Goal: Navigation & Orientation: Understand site structure

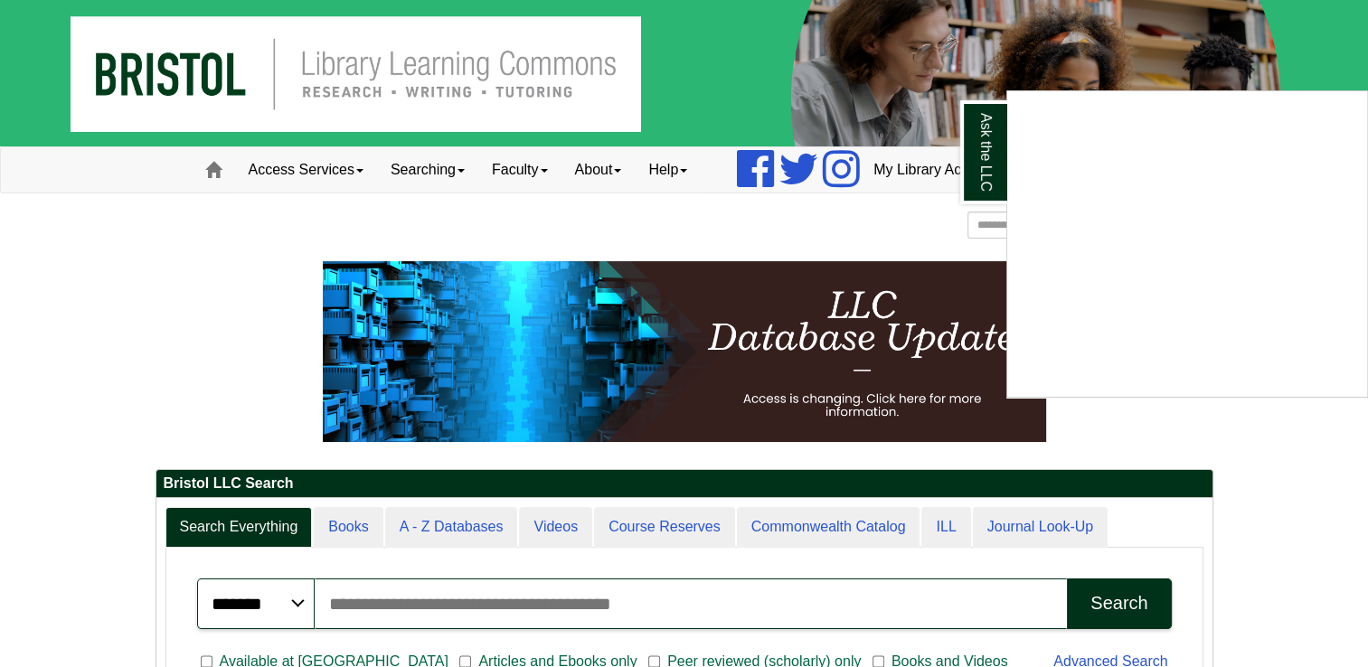
click at [344, 176] on div "Ask the LLC" at bounding box center [684, 333] width 1368 height 667
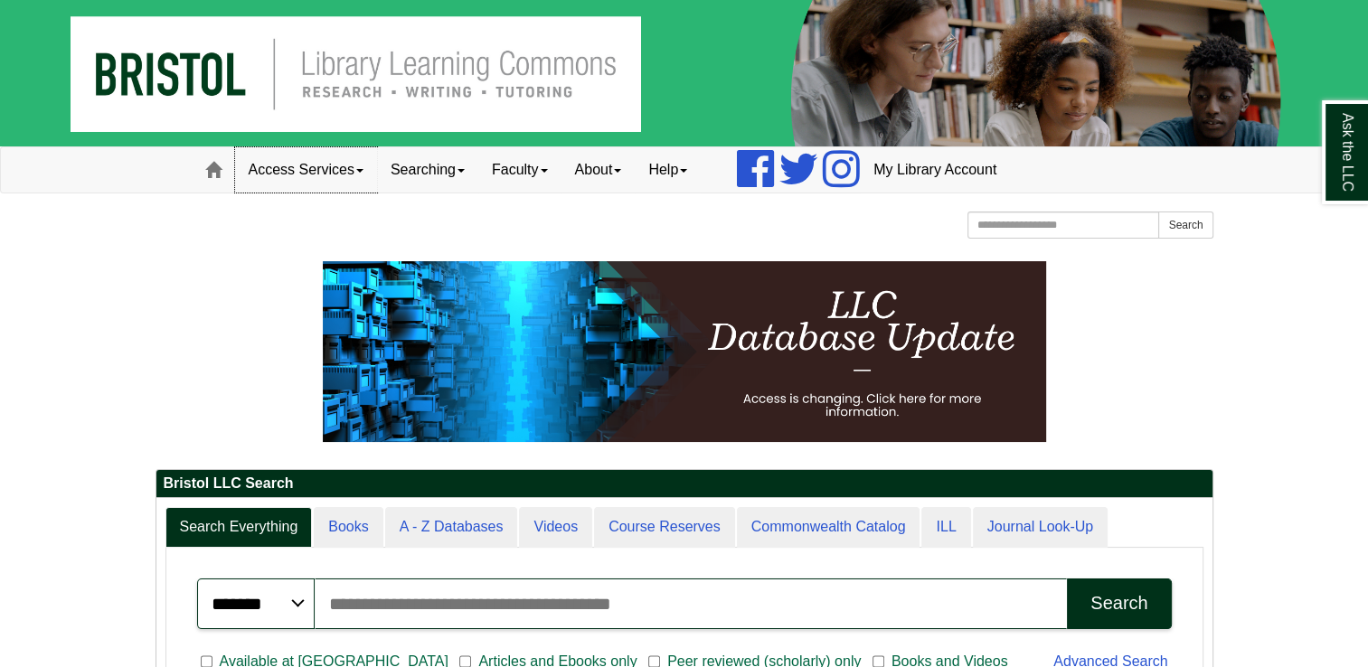
click at [352, 174] on link "Access Services" at bounding box center [306, 169] width 142 height 45
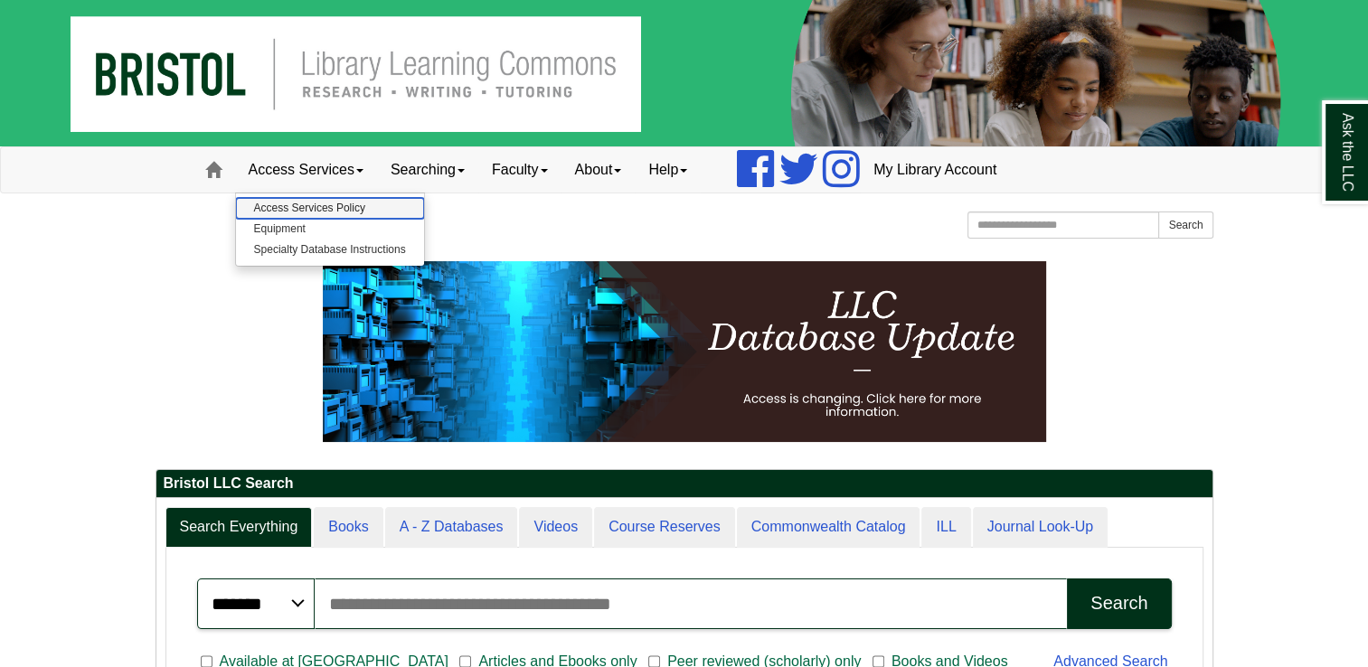
click at [315, 210] on link "Access Services Policy" at bounding box center [330, 208] width 188 height 21
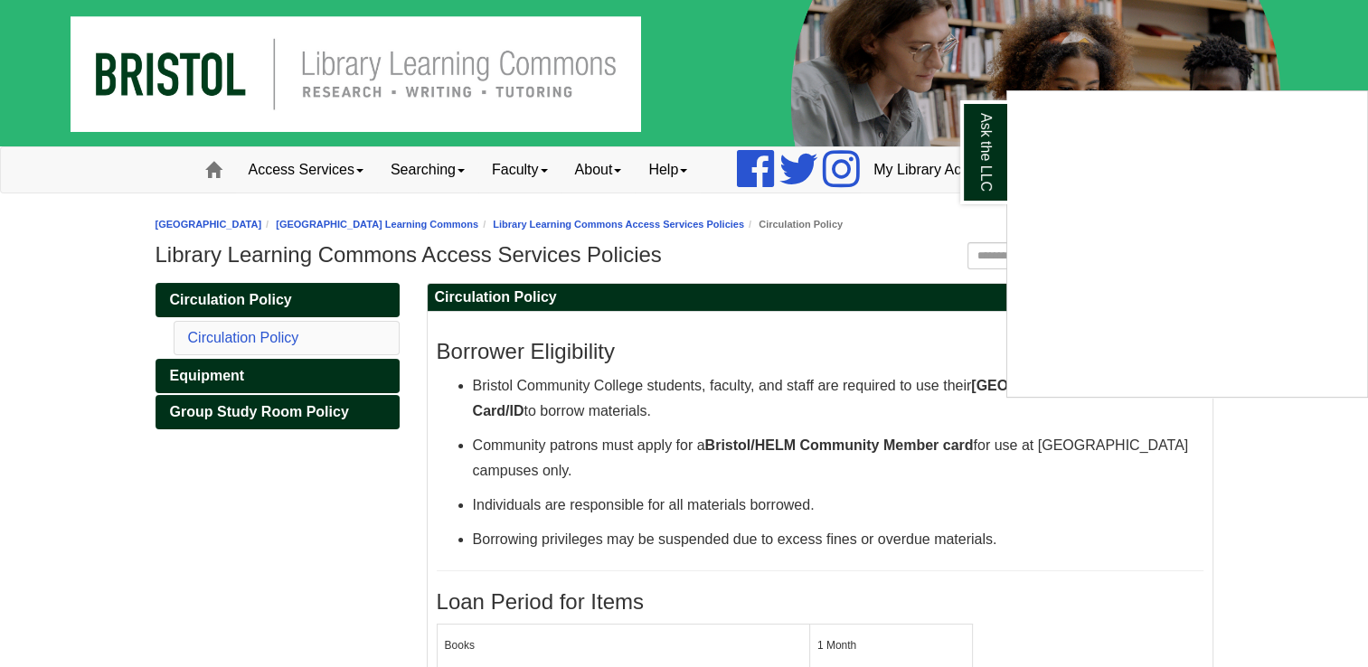
click at [369, 172] on div "Ask the LLC" at bounding box center [684, 333] width 1368 height 667
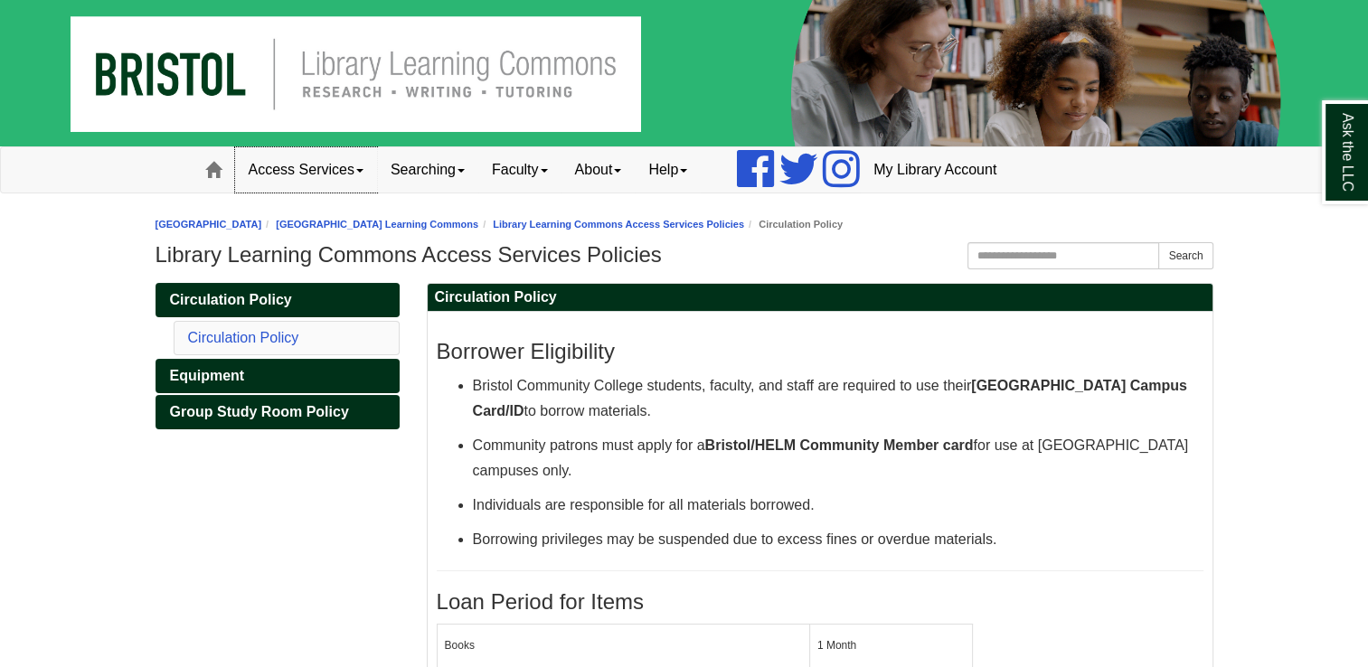
click at [369, 172] on link "Access Services" at bounding box center [306, 169] width 142 height 45
click at [307, 228] on link "Equipment" at bounding box center [330, 229] width 188 height 21
click at [311, 177] on link "Access Services" at bounding box center [306, 169] width 142 height 45
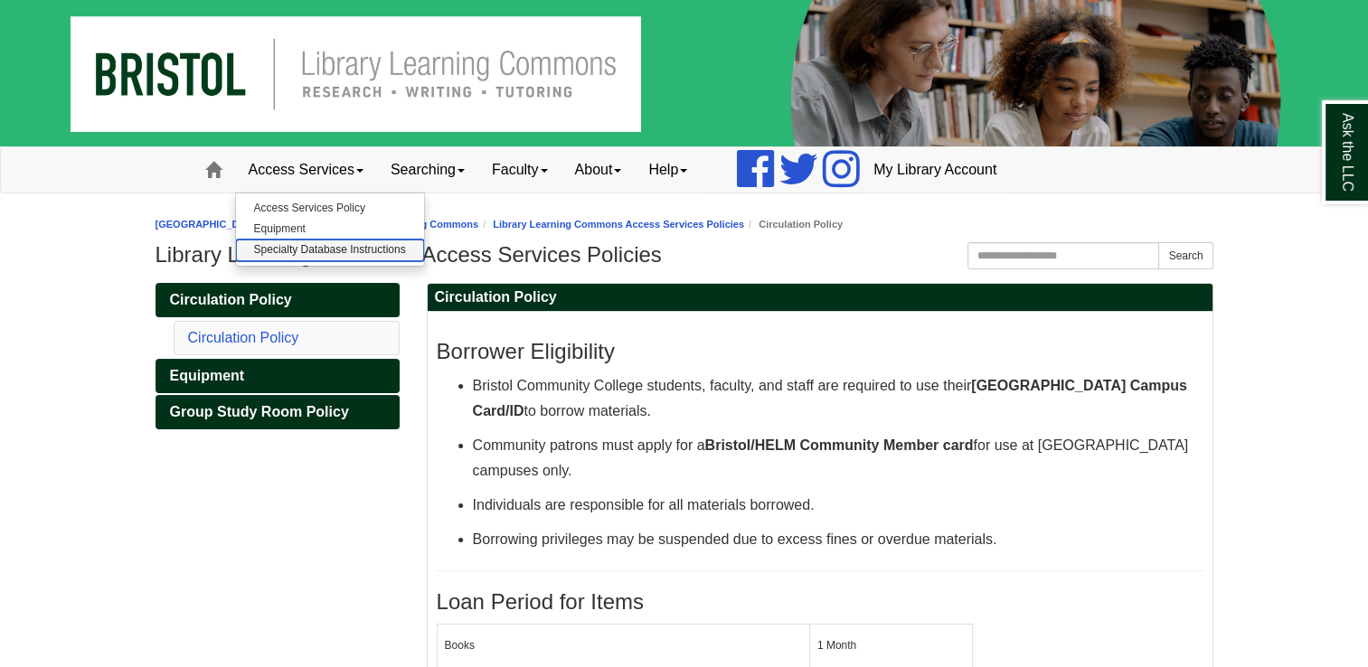
click at [307, 244] on link "Specialty Database Instructions" at bounding box center [330, 250] width 188 height 21
